Goal: Task Accomplishment & Management: Use online tool/utility

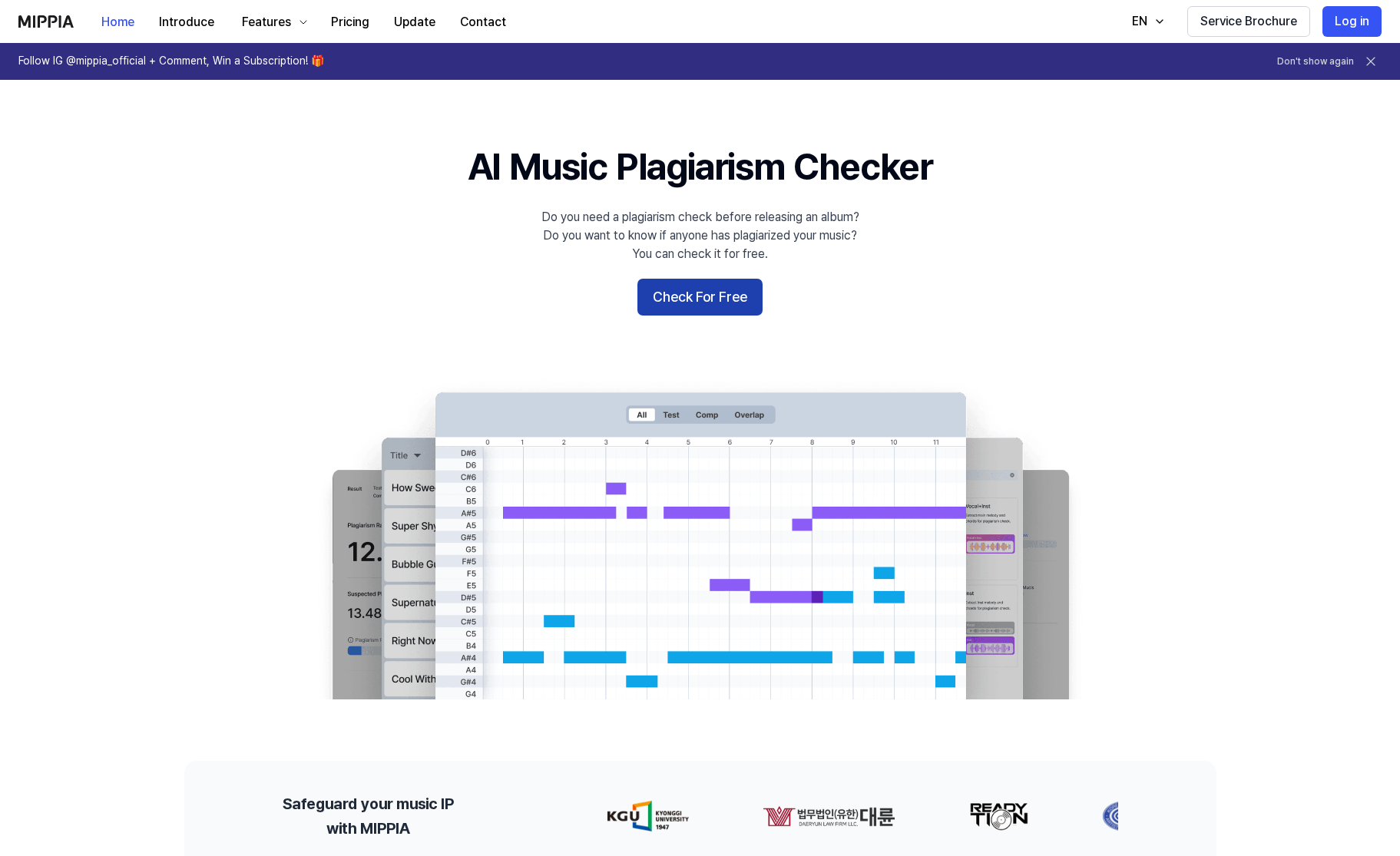
click at [724, 301] on button "Check For Free" at bounding box center [700, 297] width 125 height 37
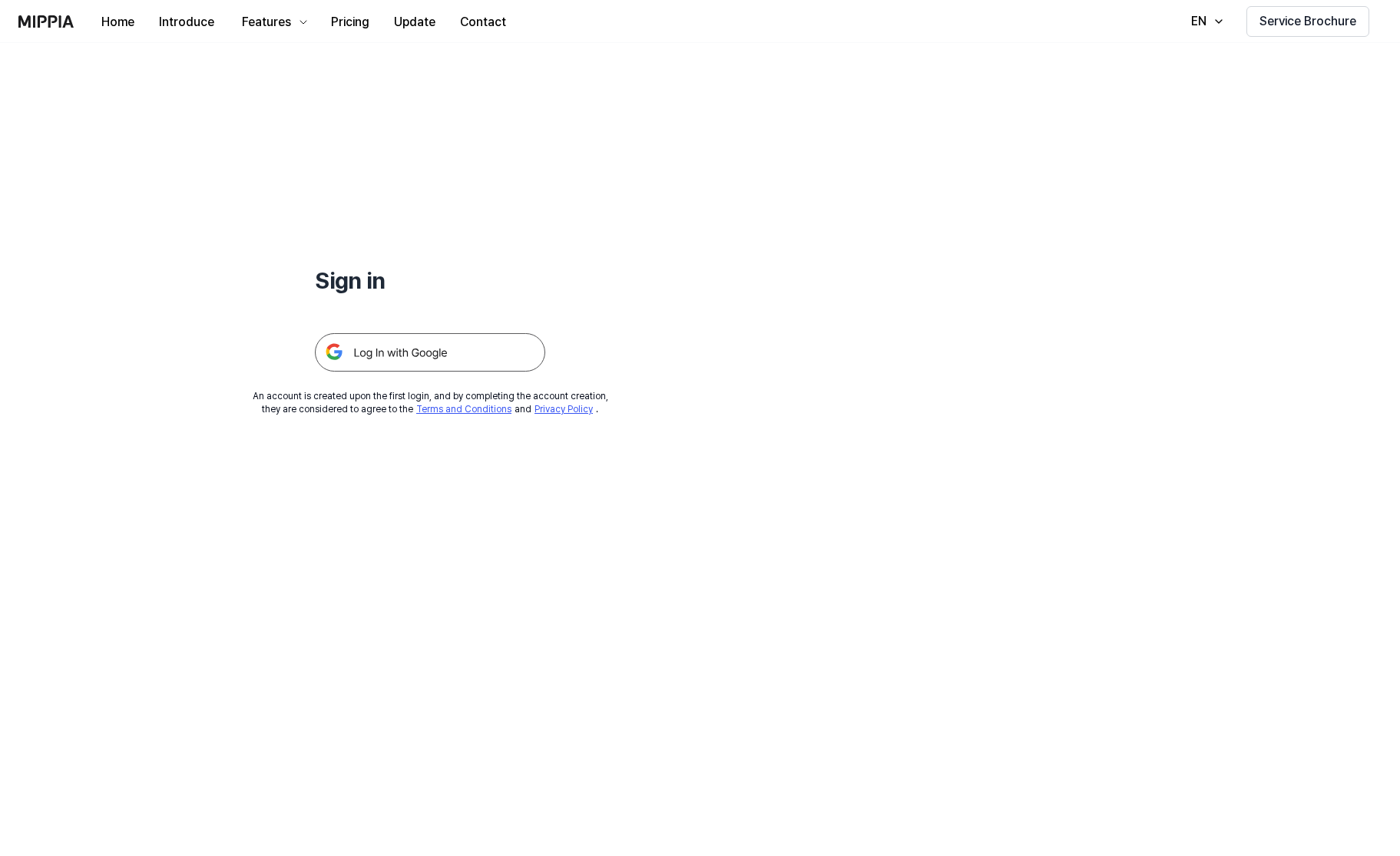
click at [464, 360] on img at bounding box center [430, 352] width 230 height 39
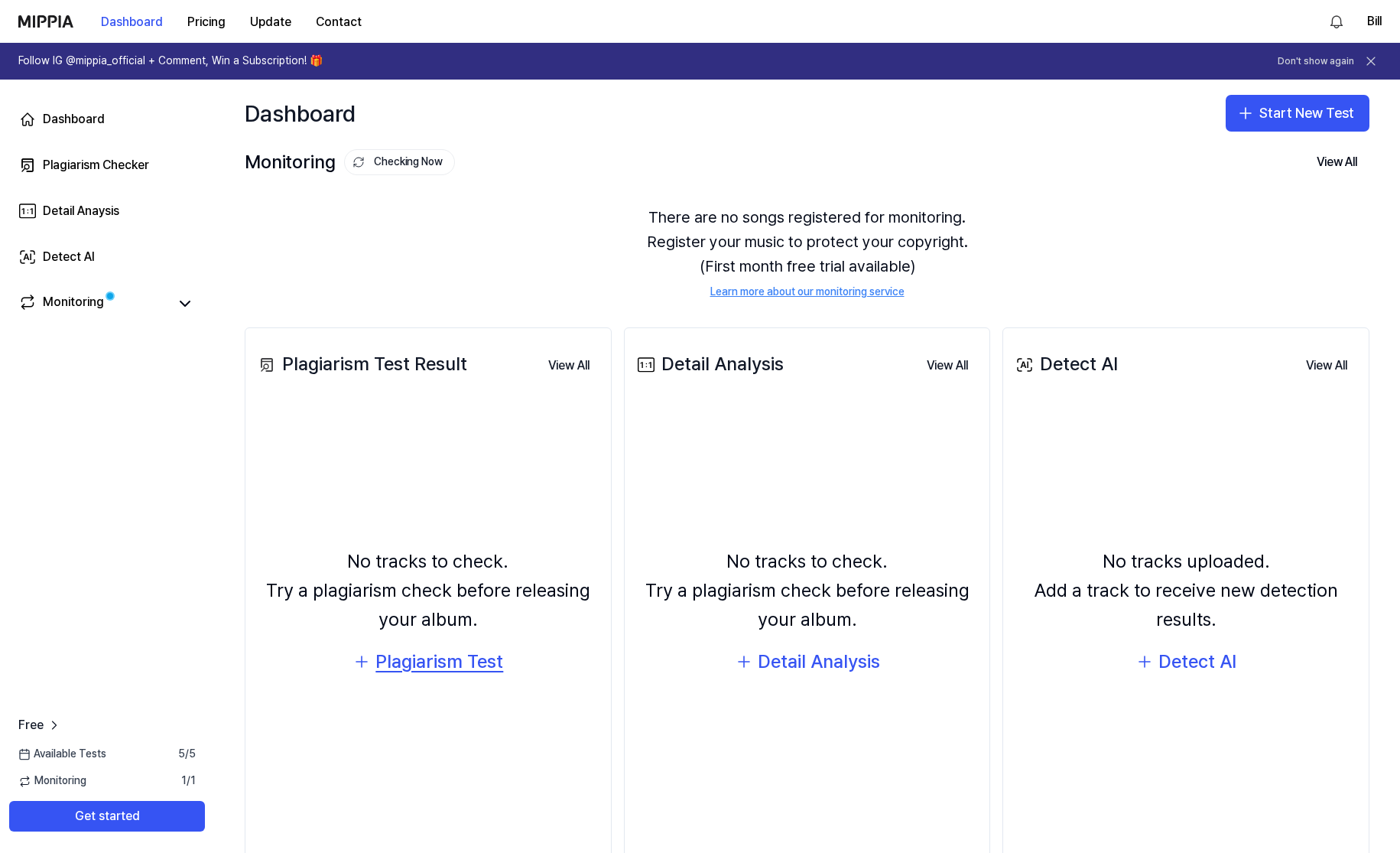
click at [367, 665] on icon "button" at bounding box center [362, 661] width 19 height 19
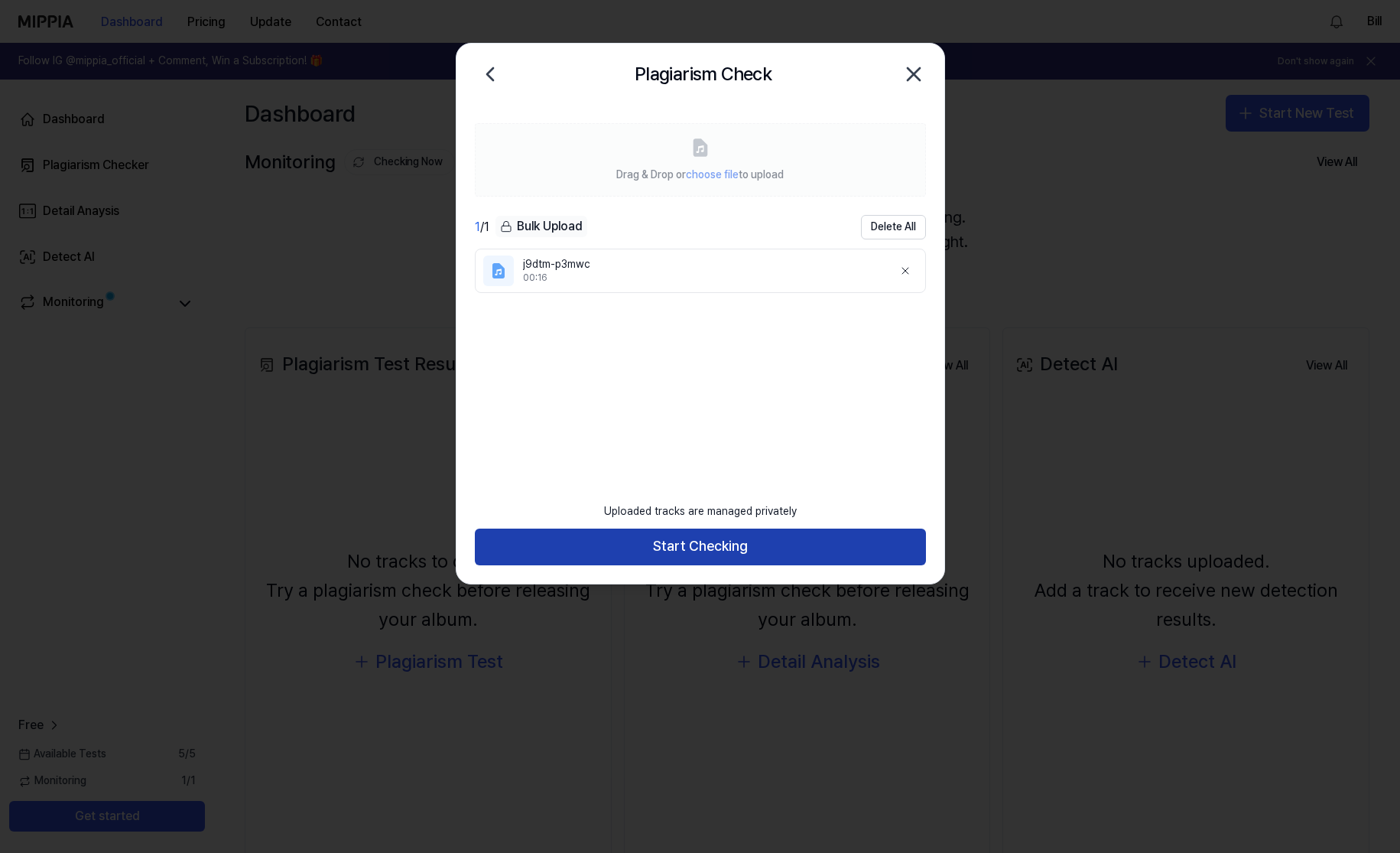
click at [742, 542] on button "Start Checking" at bounding box center [700, 547] width 452 height 37
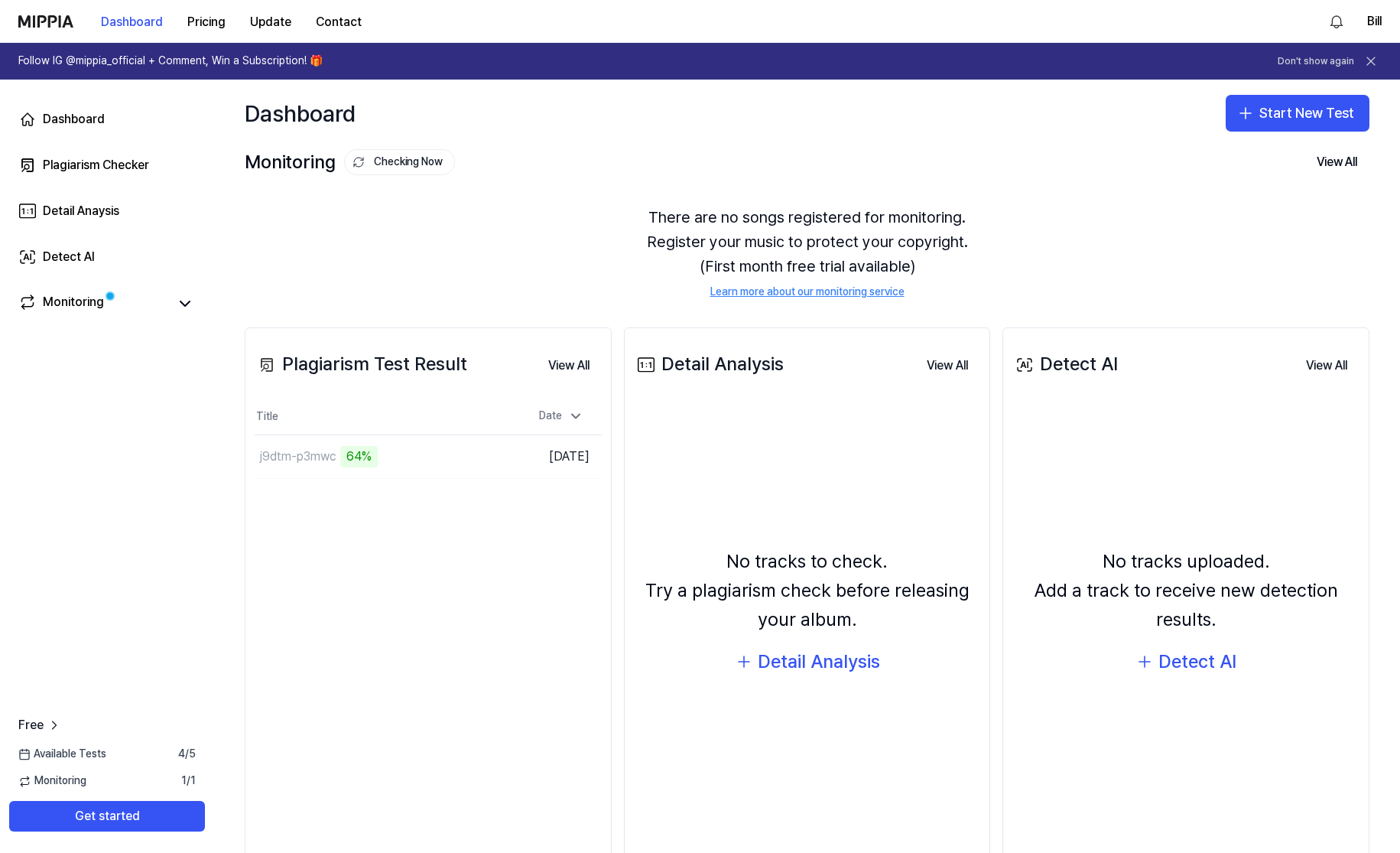
scroll to position [24, 0]
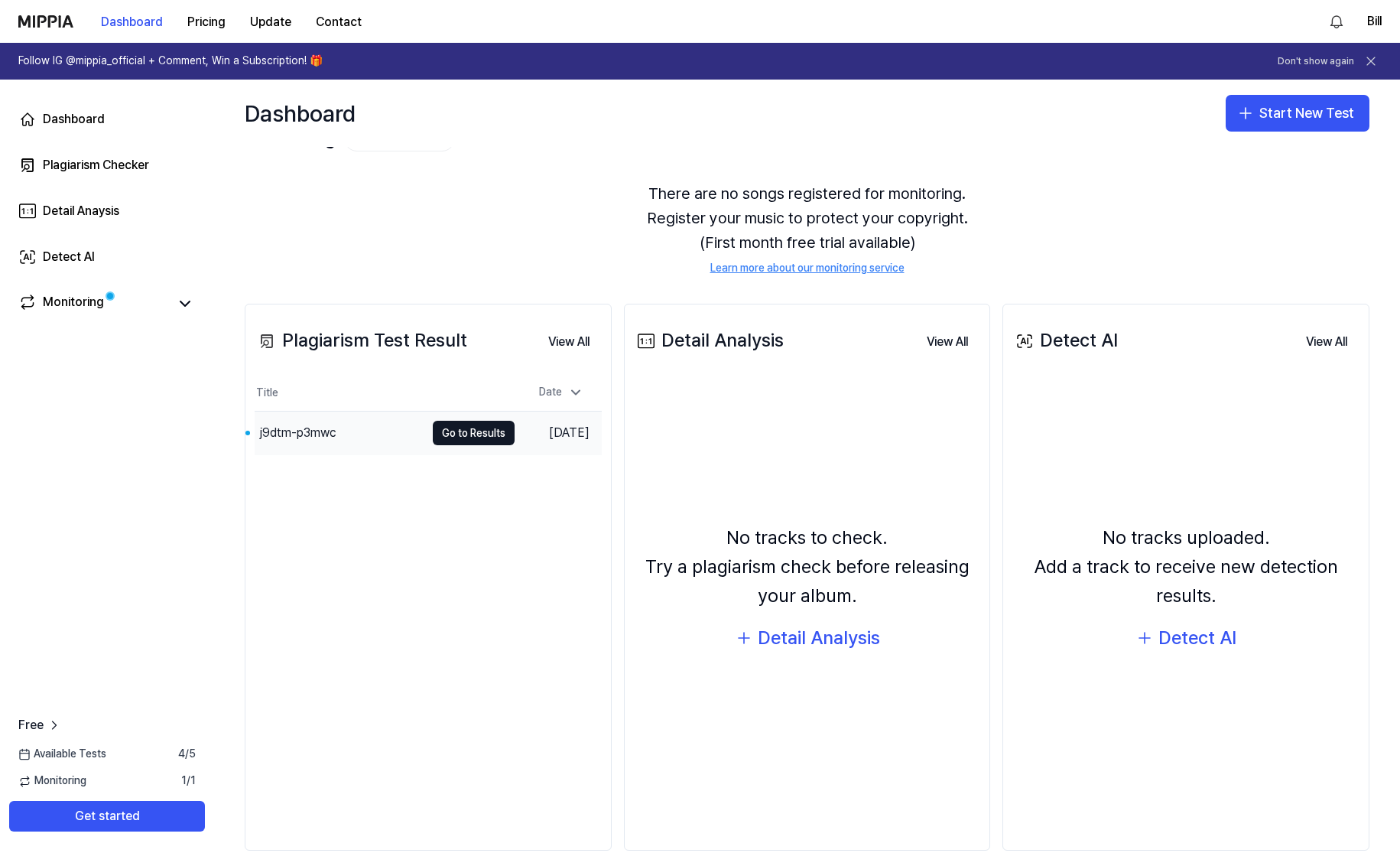
click at [359, 423] on div "j9dtm-p3mwc" at bounding box center [340, 432] width 171 height 43
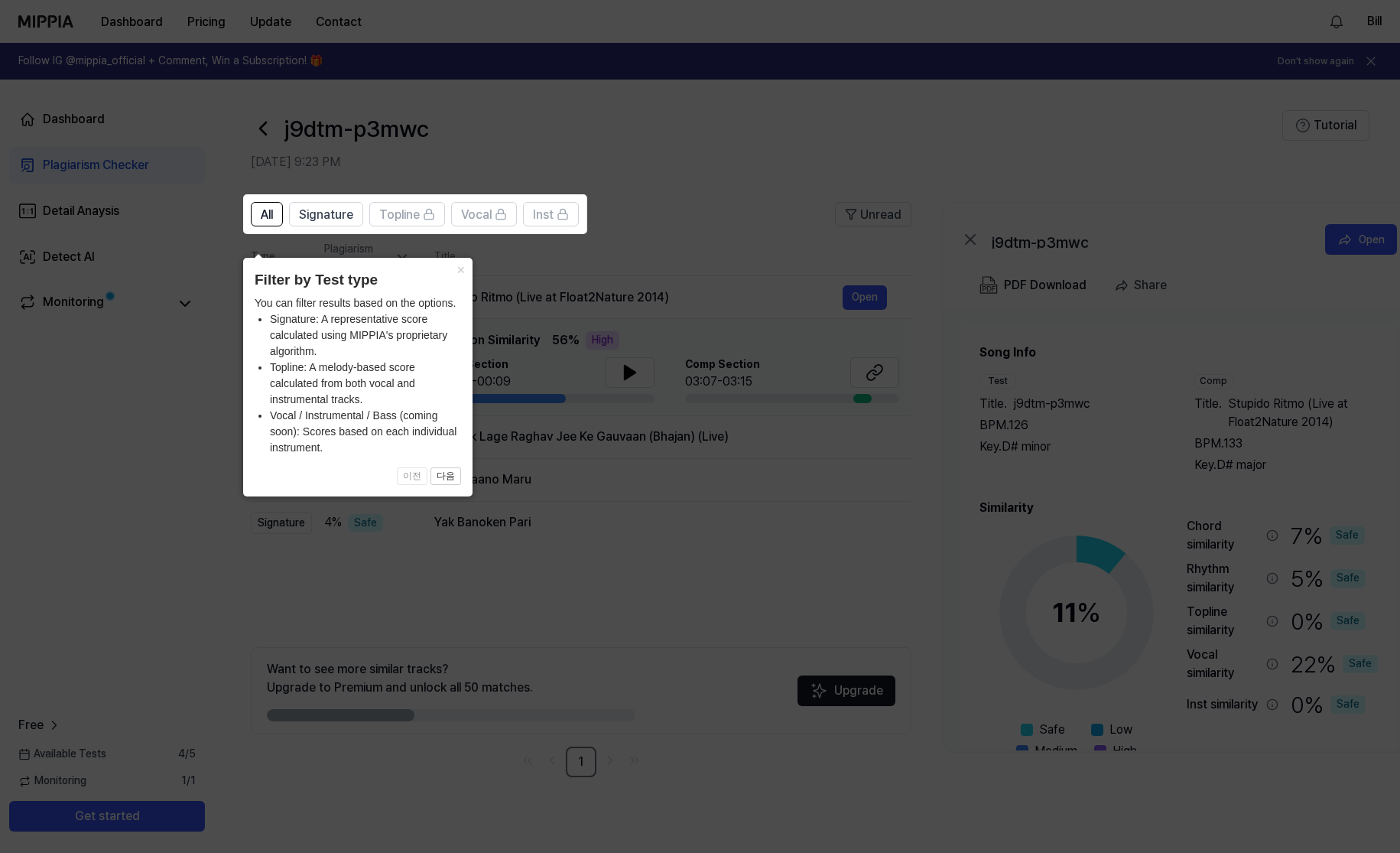
click at [739, 544] on icon at bounding box center [700, 426] width 1400 height 853
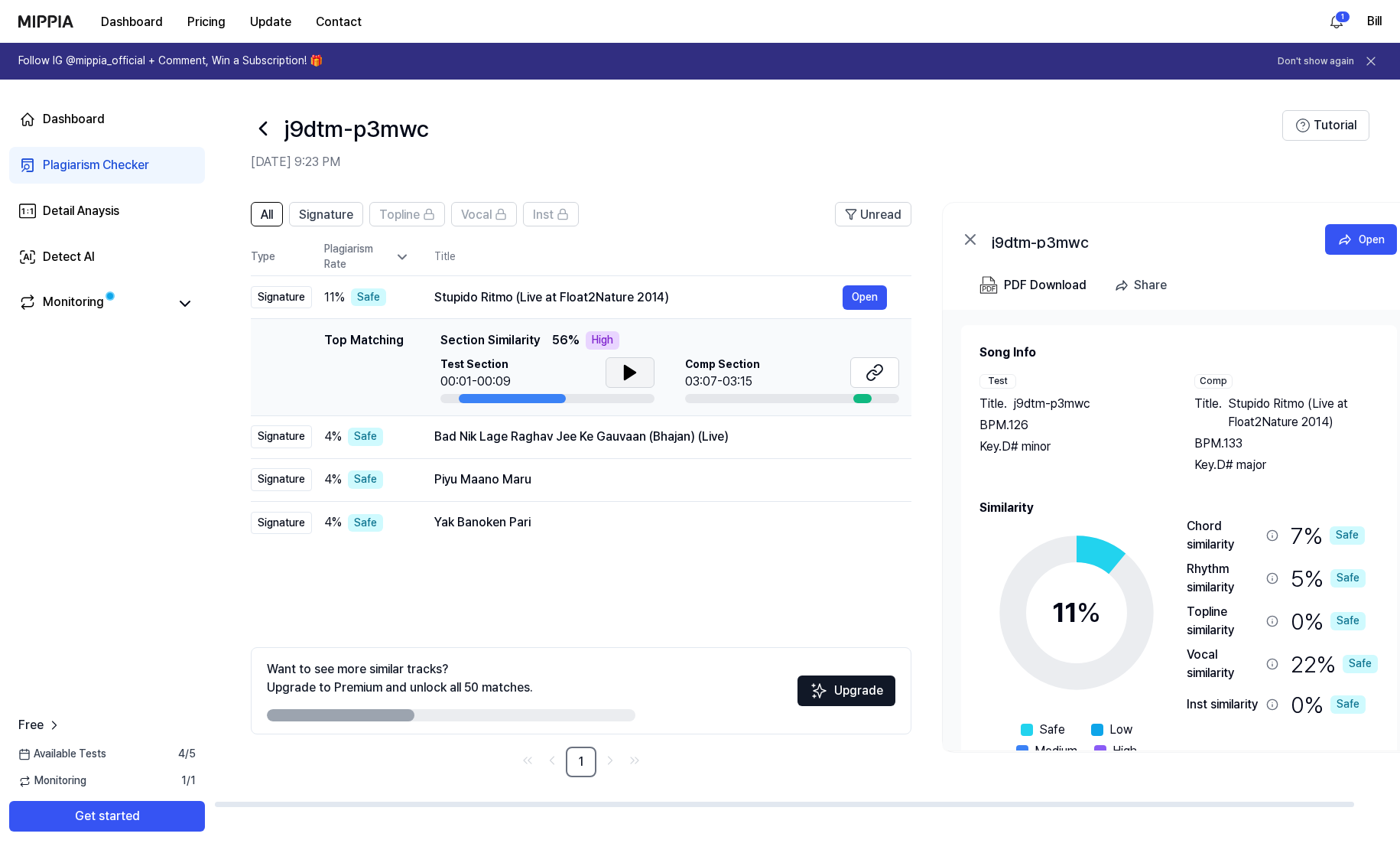
click at [626, 364] on icon at bounding box center [630, 373] width 19 height 19
click at [631, 372] on icon at bounding box center [632, 373] width 3 height 12
